Goal: Check status: Check status

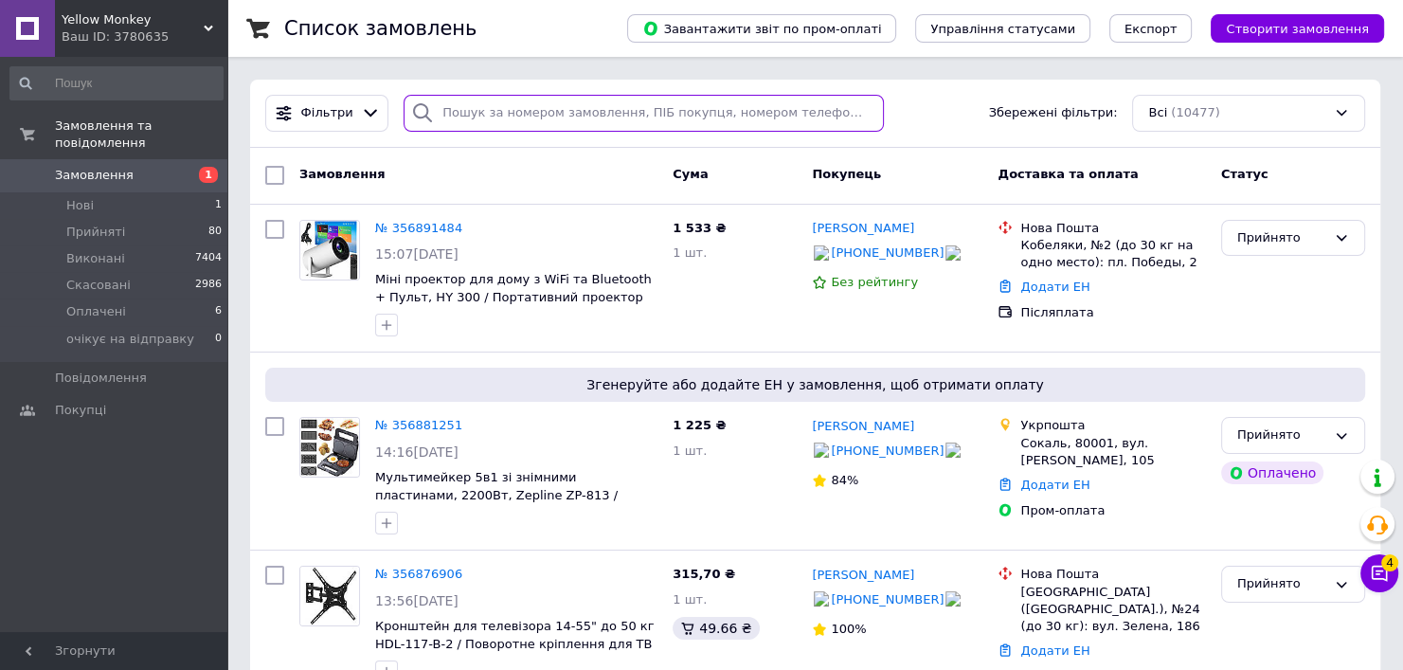
click at [512, 112] on input "search" at bounding box center [644, 113] width 480 height 37
paste input "356868689"
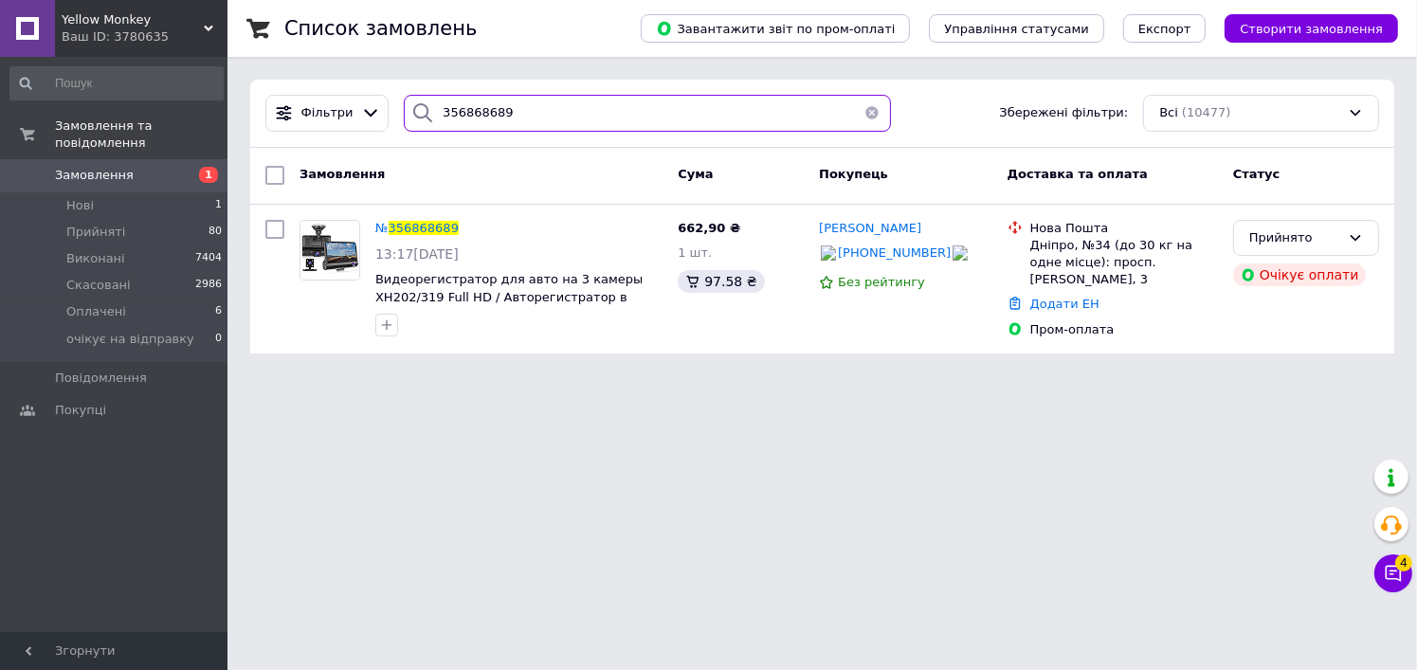
type input "356868689"
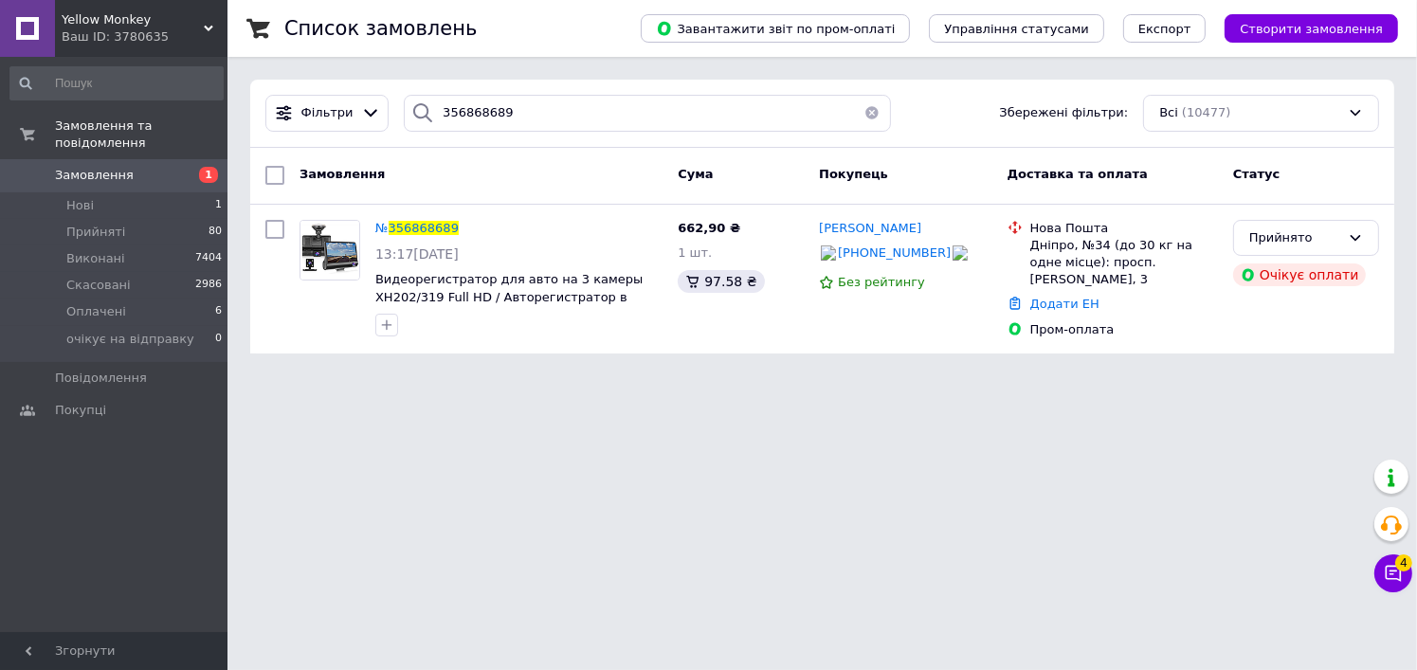
click at [127, 4] on div "Yellow Monkey Ваш ID: 3780635" at bounding box center [141, 28] width 172 height 57
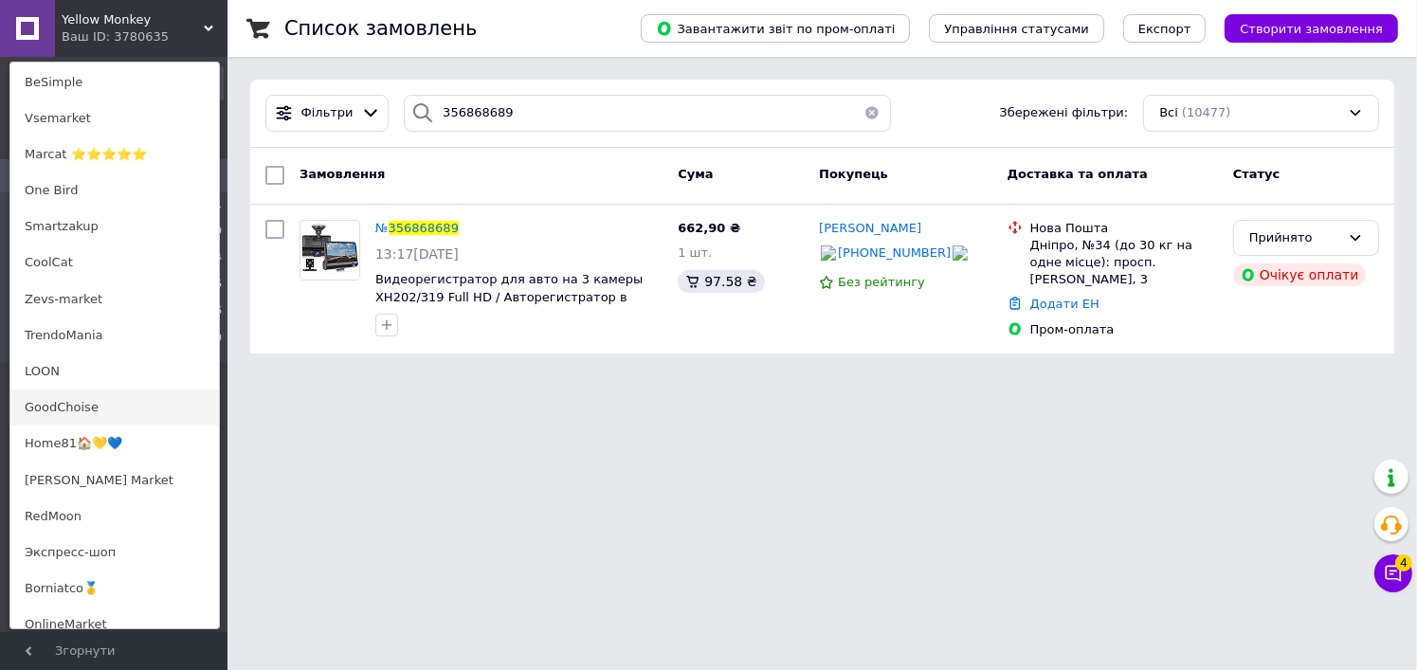
scroll to position [853, 0]
click at [122, 432] on link "Home81🏠💛💙" at bounding box center [114, 440] width 208 height 36
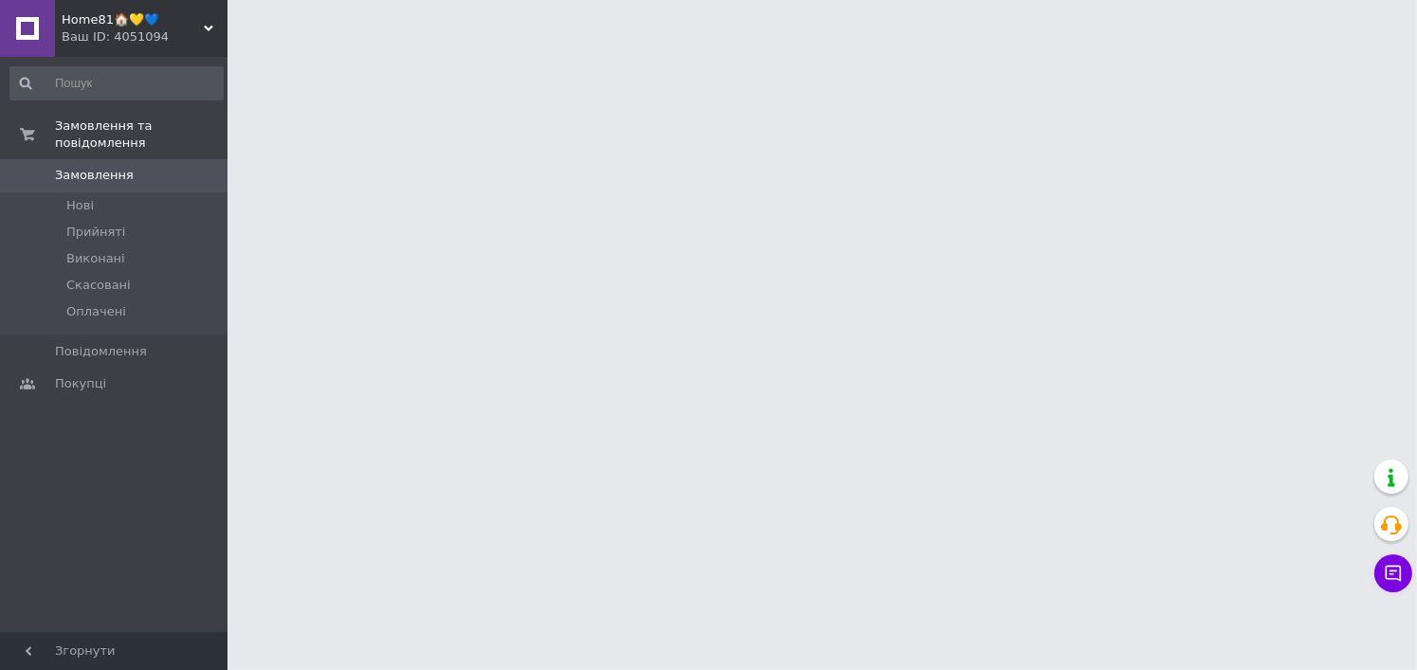
click at [154, 27] on span "Home81🏠💛💙" at bounding box center [133, 19] width 142 height 17
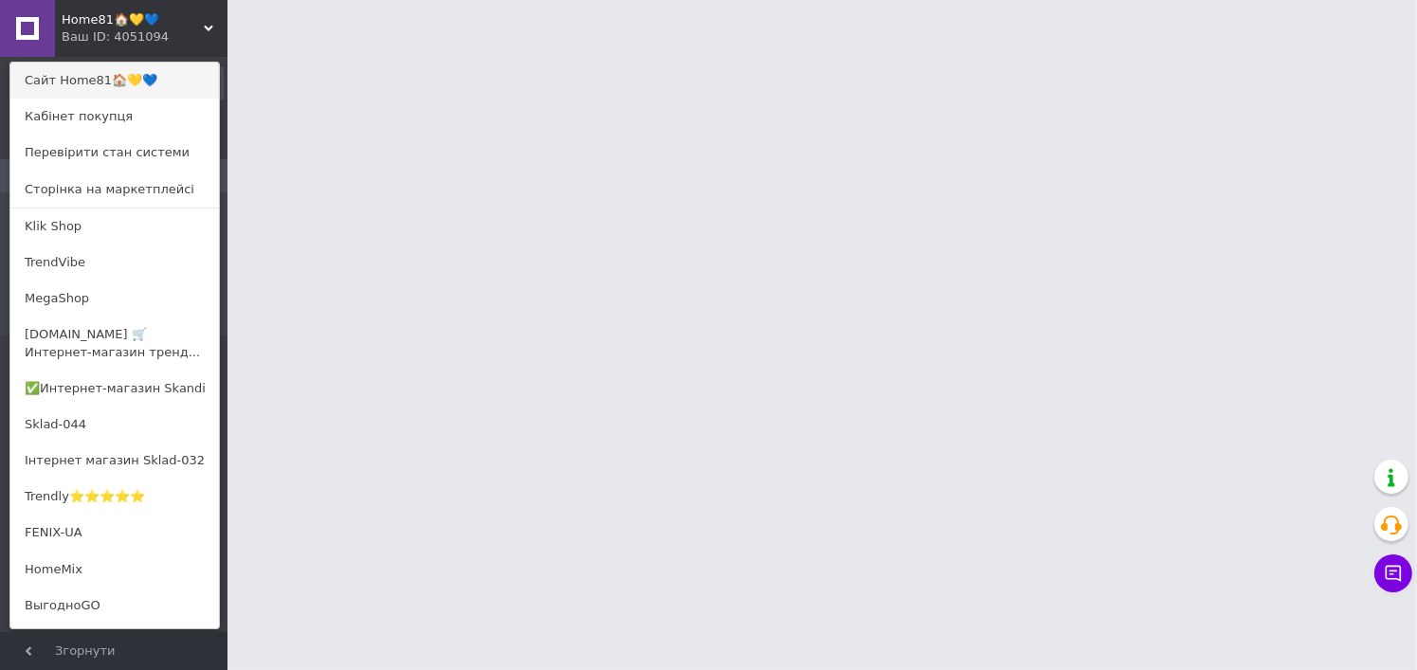
click at [123, 81] on link "Сайт Home81🏠💛💙" at bounding box center [114, 81] width 208 height 36
